Goal: Transaction & Acquisition: Purchase product/service

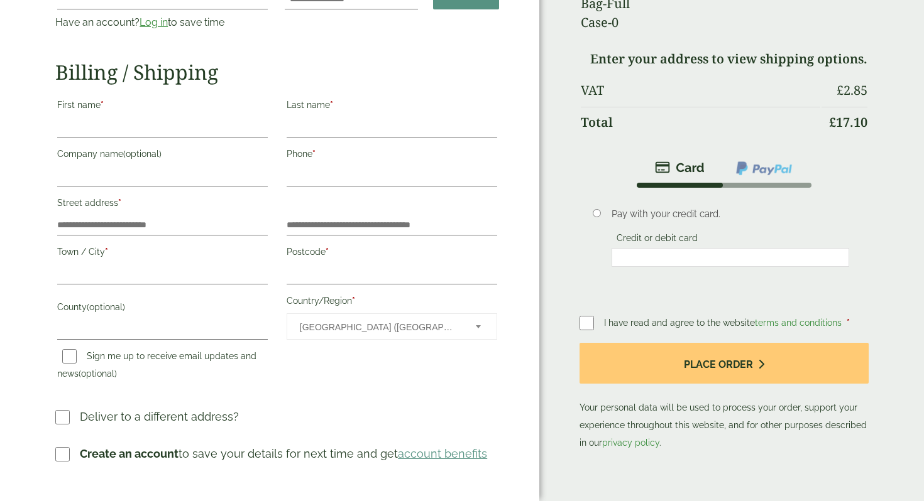
scroll to position [138, 0]
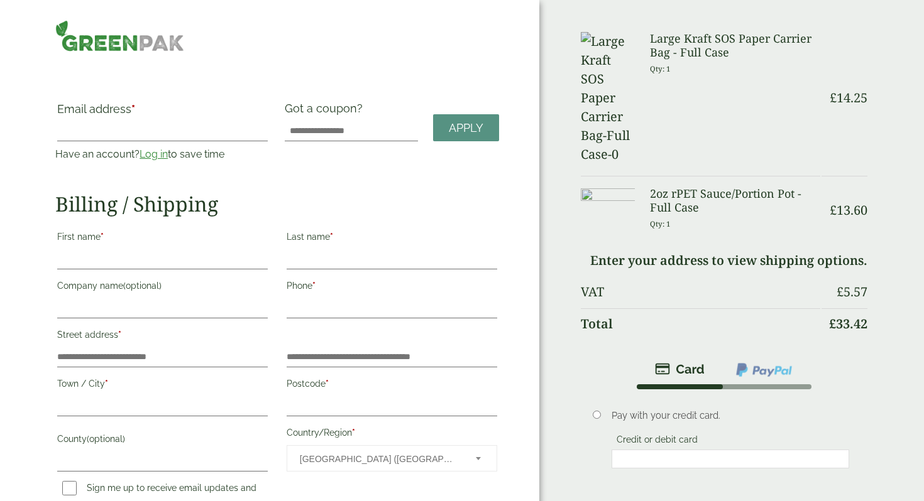
click at [700, 214] on p "Qty: 1" at bounding box center [735, 223] width 170 height 19
click at [670, 187] on h3 "2oz rPET Sauce/Portion Pot - Full Case" at bounding box center [735, 200] width 170 height 27
click at [625, 187] on img at bounding box center [608, 205] width 54 height 36
click at [603, 187] on img at bounding box center [608, 205] width 54 height 36
click at [613, 43] on img at bounding box center [608, 98] width 54 height 132
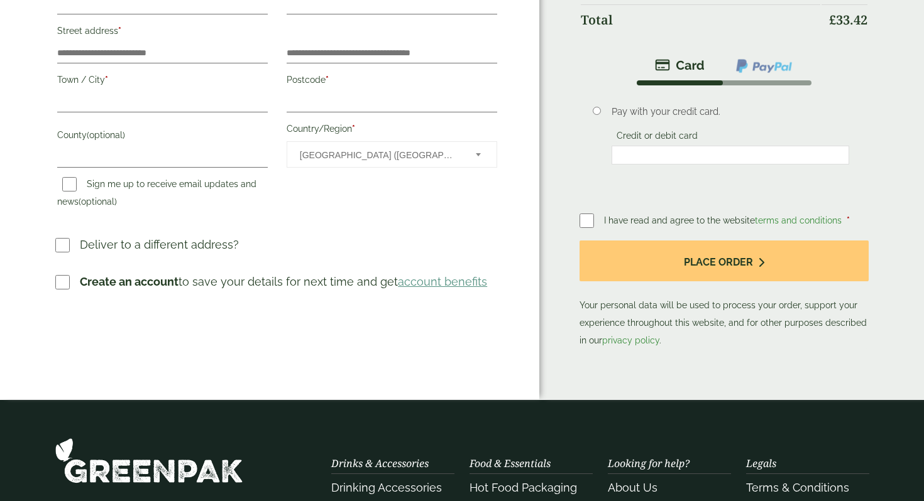
scroll to position [381, 0]
